Goal: Task Accomplishment & Management: Use online tool/utility

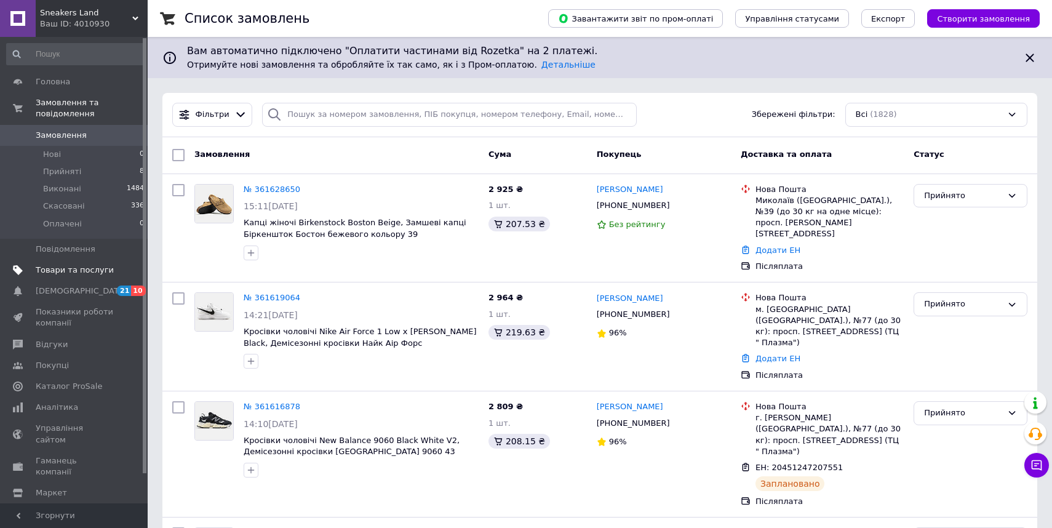
click at [99, 270] on span "Товари та послуги" at bounding box center [75, 270] width 78 height 11
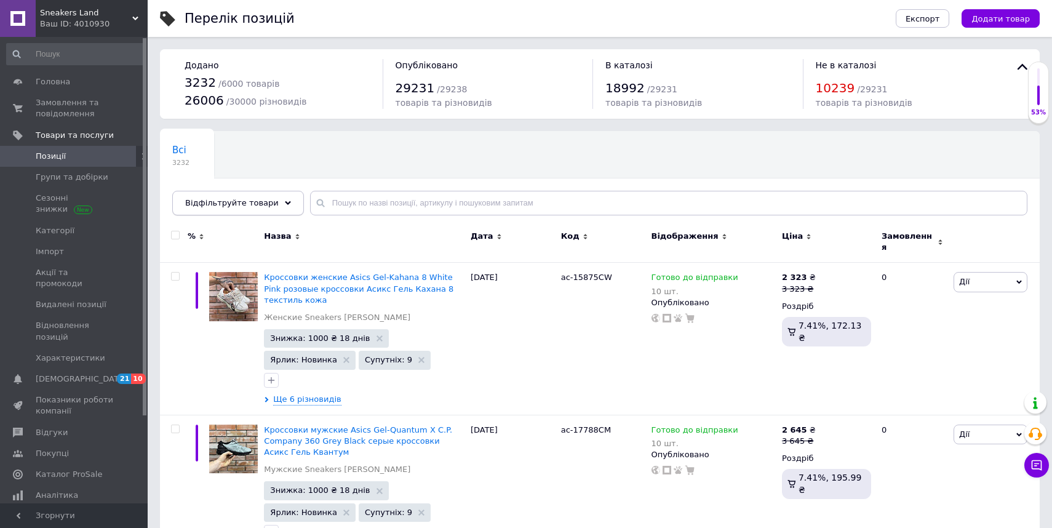
click at [268, 201] on span "Відфільтруйте товари" at bounding box center [232, 202] width 94 height 9
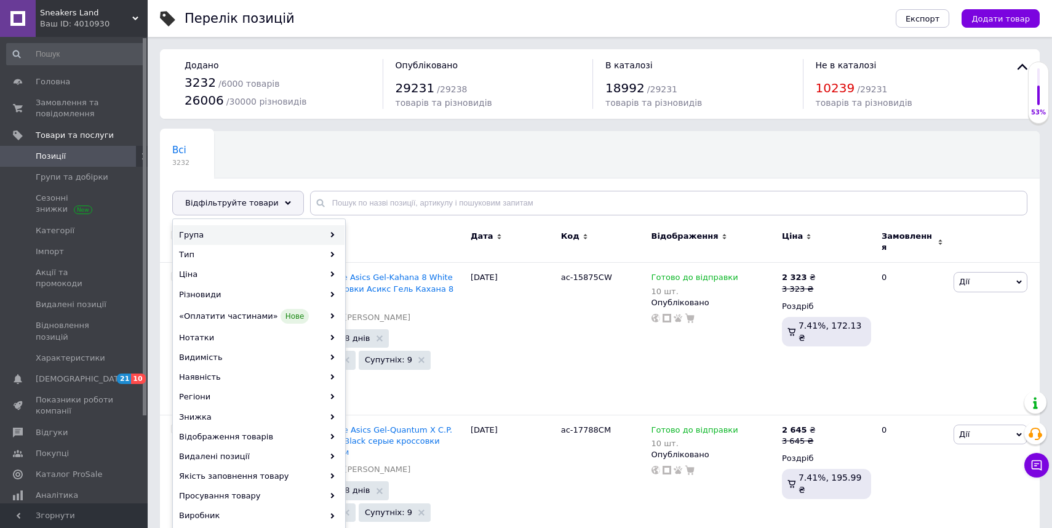
click at [258, 229] on div "Група" at bounding box center [259, 235] width 171 height 20
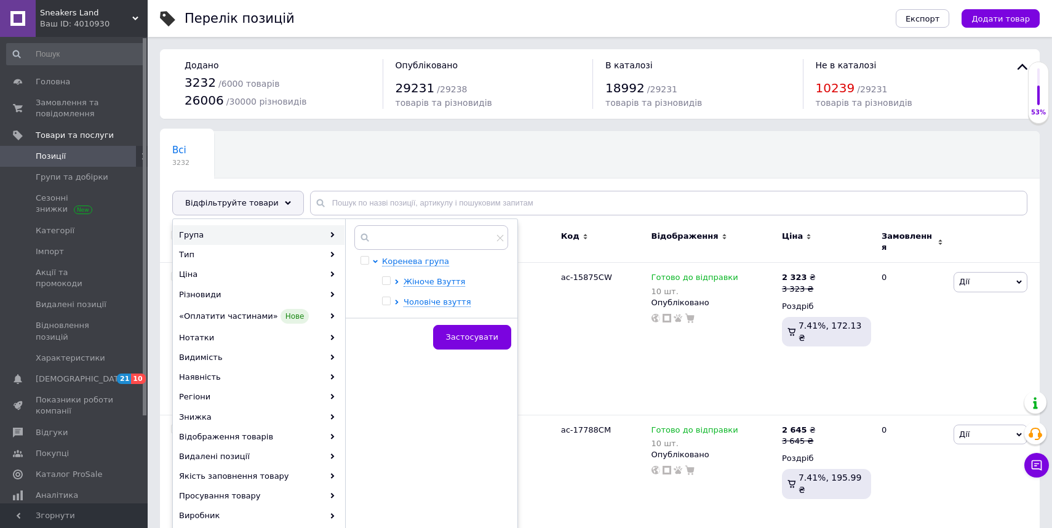
click at [401, 302] on div at bounding box center [399, 302] width 9 height 11
click at [413, 302] on span "Чоловіче взуття" at bounding box center [437, 301] width 67 height 9
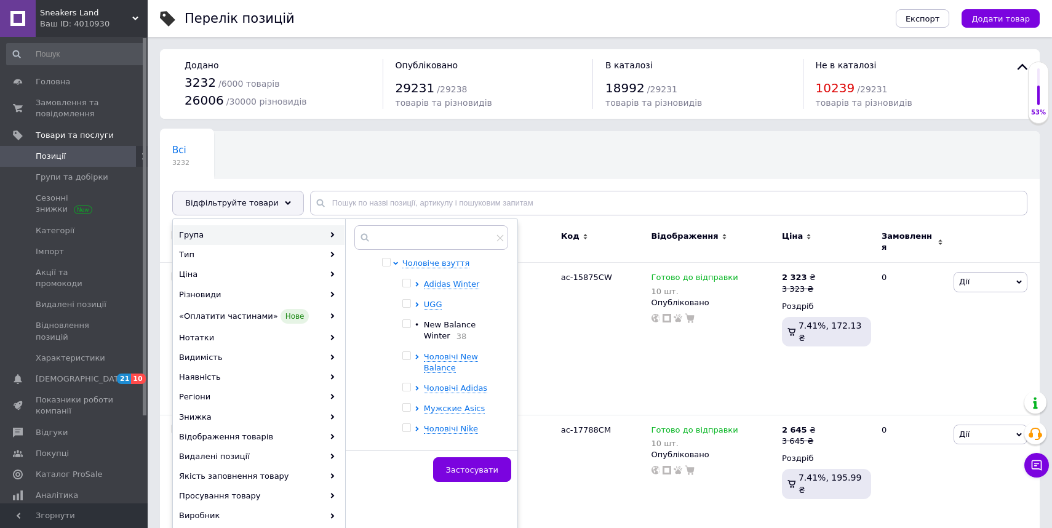
scroll to position [46, 0]
click at [417, 384] on icon at bounding box center [417, 381] width 5 height 5
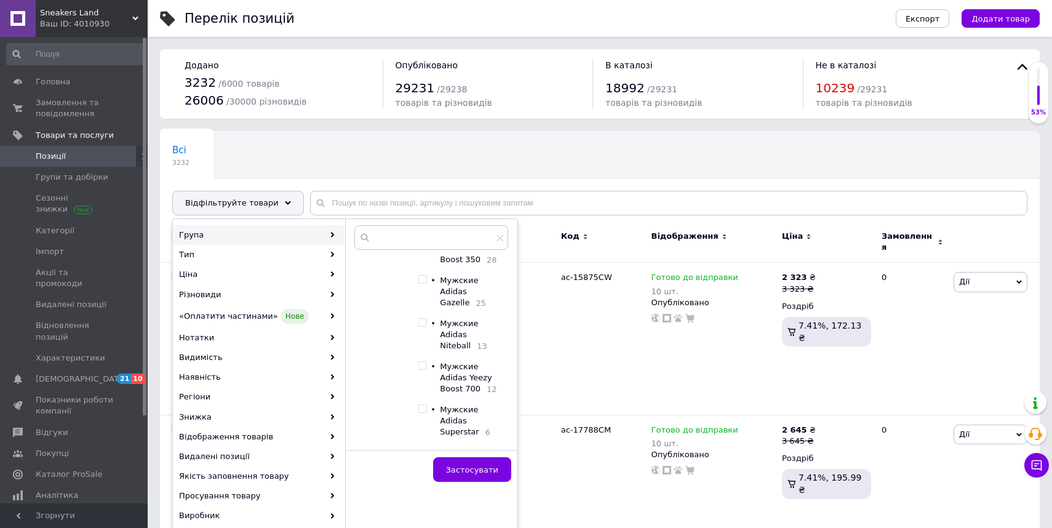
scroll to position [525, 0]
click at [427, 270] on input "checkbox" at bounding box center [423, 266] width 8 height 8
checkbox input "true"
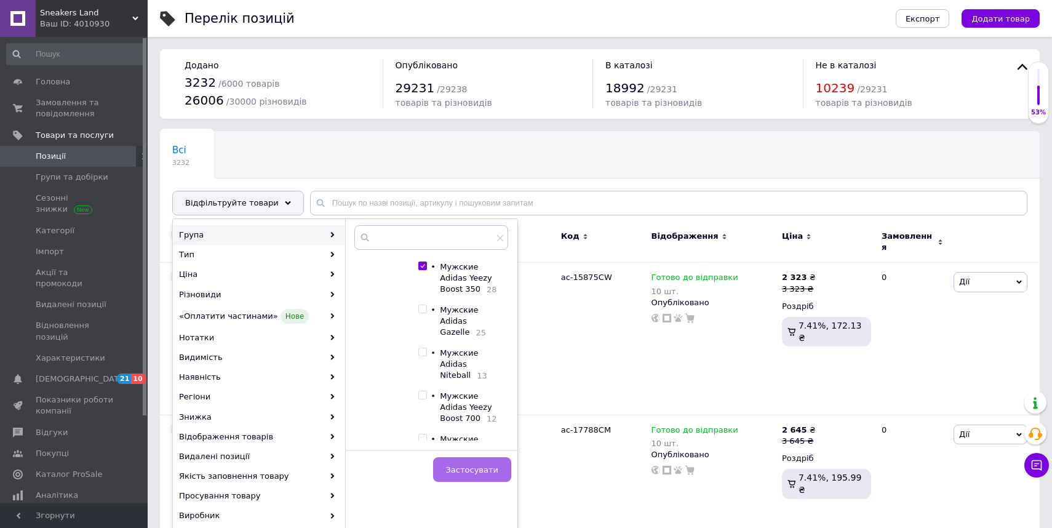
click at [470, 469] on span "Застосувати" at bounding box center [472, 469] width 52 height 9
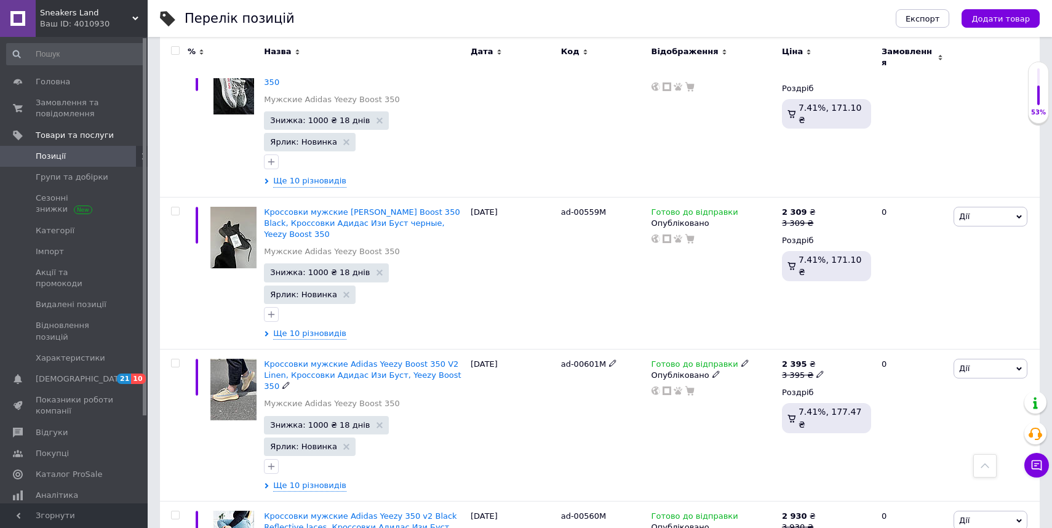
scroll to position [2525, 0]
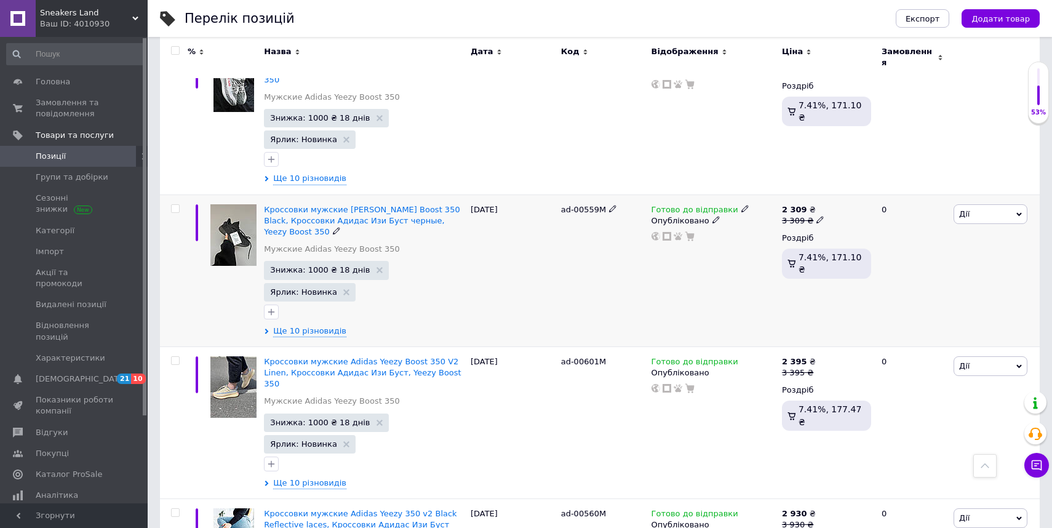
click at [587, 205] on span "ad-00559M" at bounding box center [583, 209] width 45 height 9
copy span "00559M"
